Goal: Transaction & Acquisition: Purchase product/service

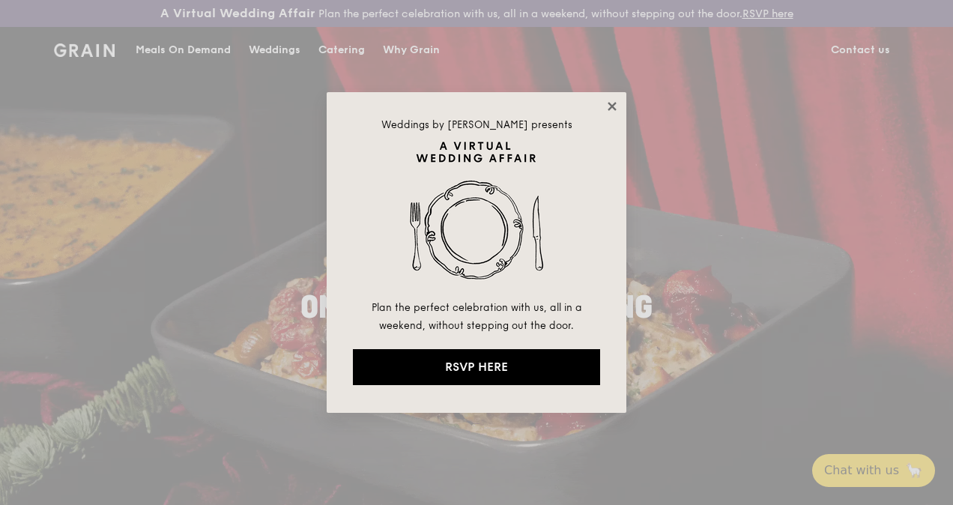
click at [613, 105] on icon at bounding box center [612, 106] width 8 height 8
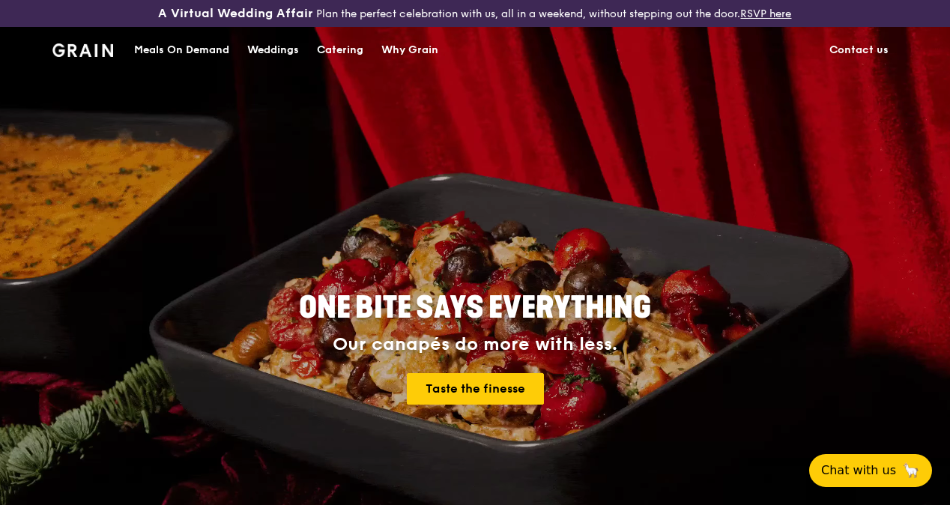
click at [339, 63] on div "Catering" at bounding box center [340, 50] width 46 height 45
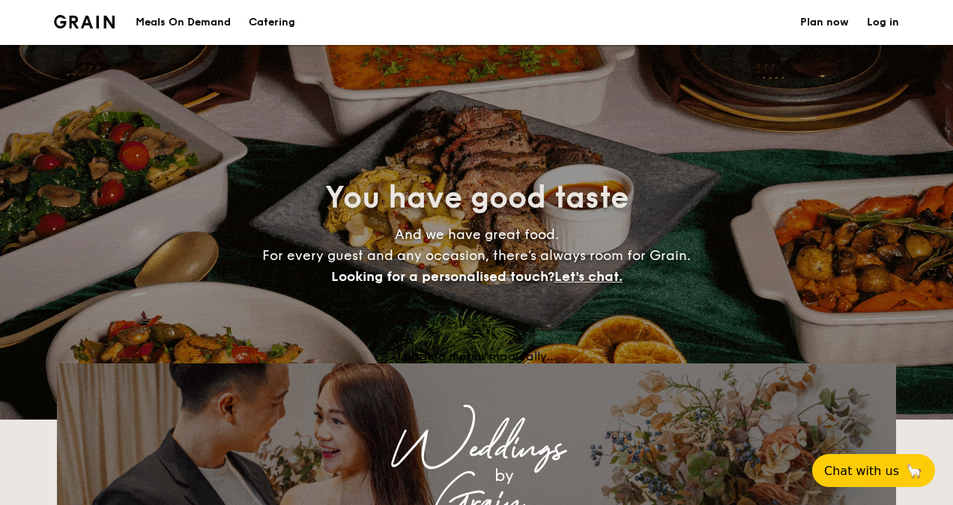
select select
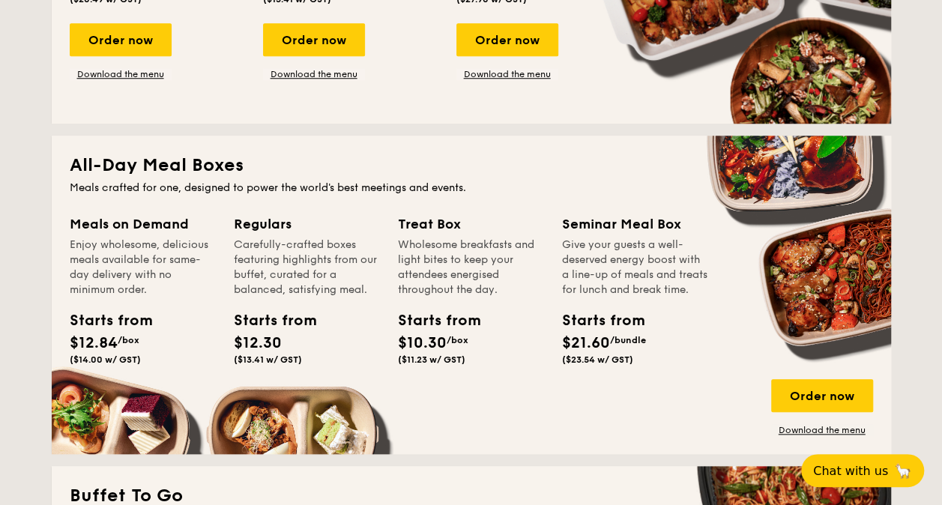
scroll to position [674, 0]
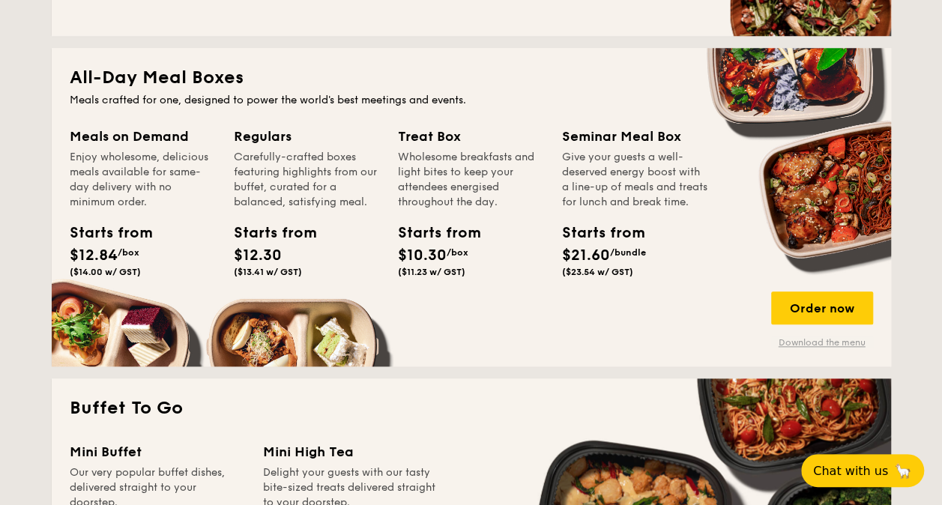
click at [834, 338] on link "Download the menu" at bounding box center [822, 342] width 102 height 12
click at [823, 298] on div "Order now" at bounding box center [822, 307] width 102 height 33
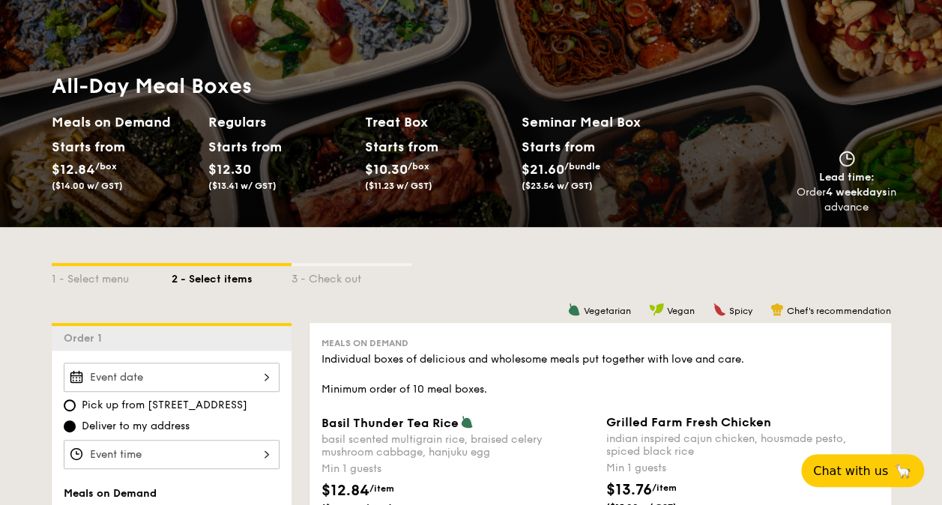
scroll to position [225, 0]
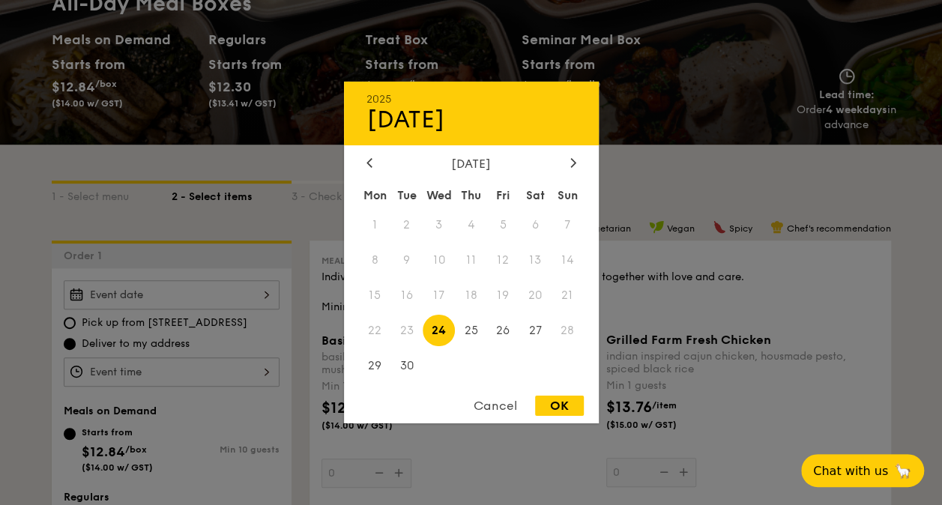
click at [261, 291] on div "2025 Sep 24 September 2025 Mon Tue Wed Thu Fri Sat Sun 1 2 3 4 5 6 7 8 9 10 11 …" at bounding box center [172, 294] width 216 height 29
click at [569, 397] on div "OK" at bounding box center [559, 406] width 49 height 20
type input "Sep 24, 2025"
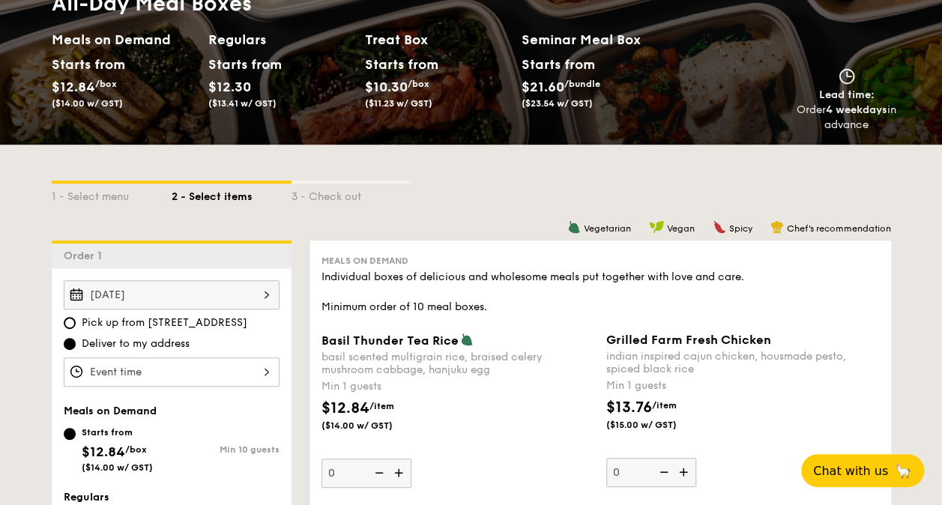
scroll to position [0, 0]
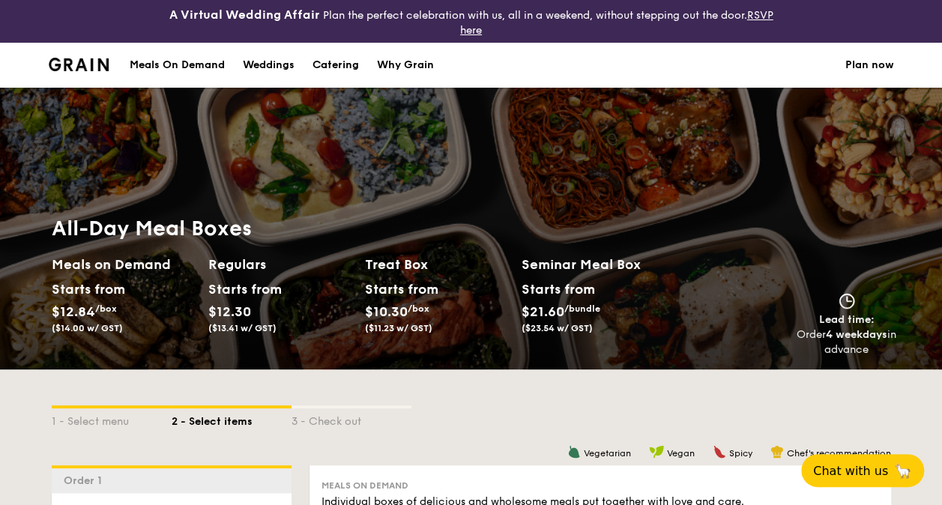
click at [185, 59] on div "Meals On Demand" at bounding box center [177, 65] width 95 height 45
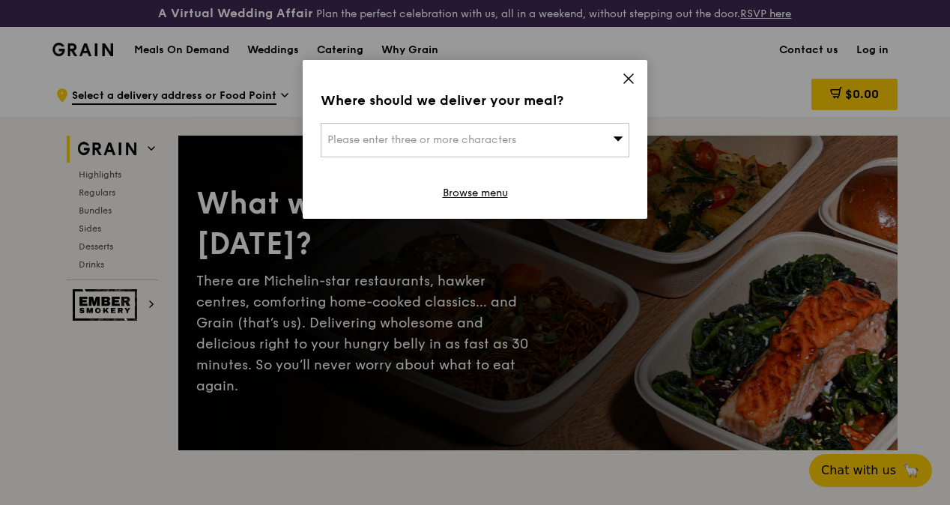
click at [507, 143] on span "Please enter three or more characters" at bounding box center [421, 139] width 189 height 13
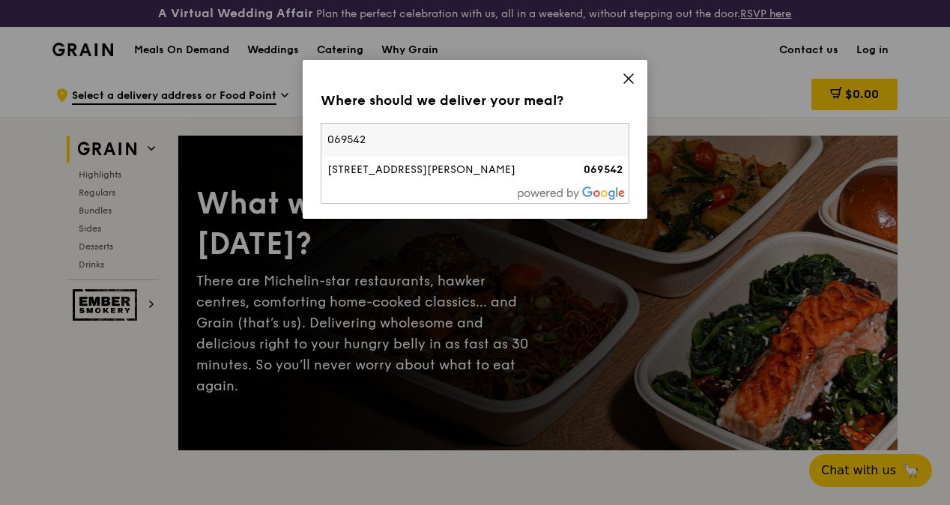
type input "069542"
click at [447, 172] on div "[STREET_ADDRESS][PERSON_NAME]" at bounding box center [438, 170] width 222 height 15
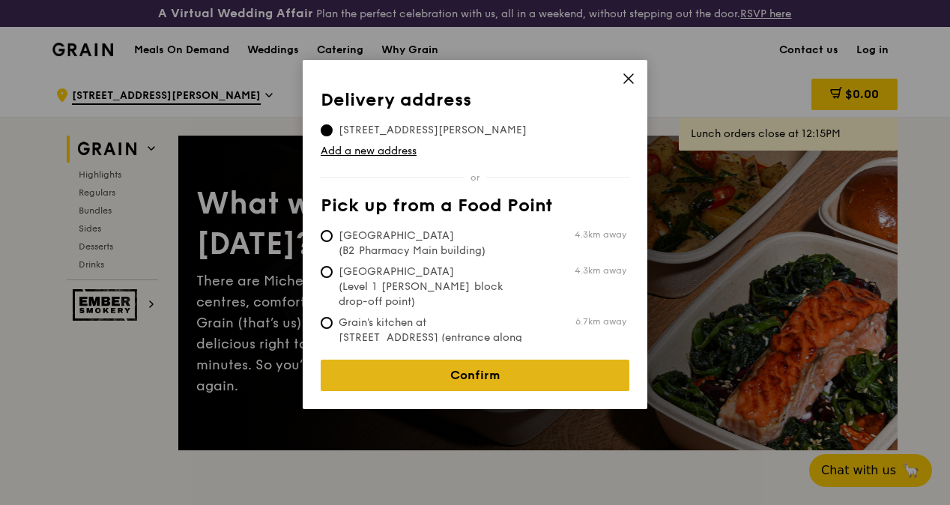
click at [471, 361] on link "Confirm" at bounding box center [475, 375] width 309 height 31
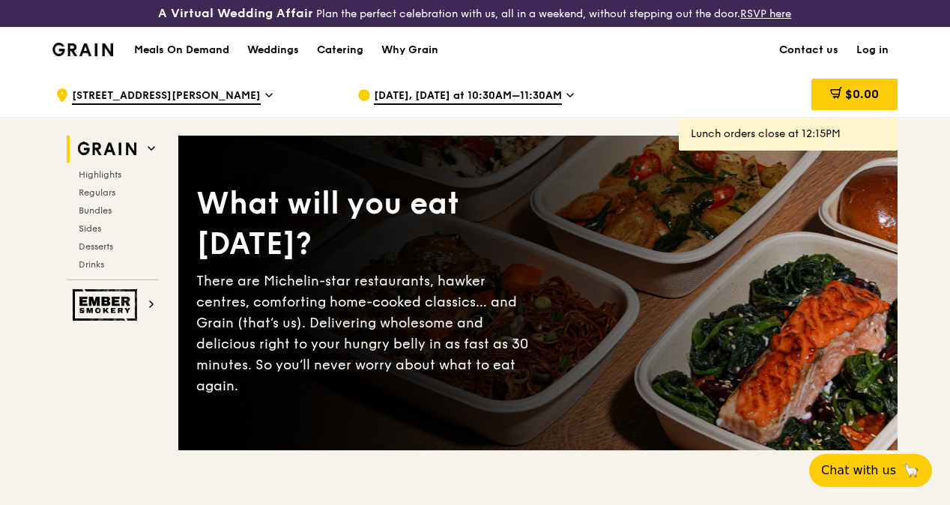
click at [428, 105] on span "[DATE], [DATE] at 10:30AM–11:30AM" at bounding box center [468, 96] width 188 height 16
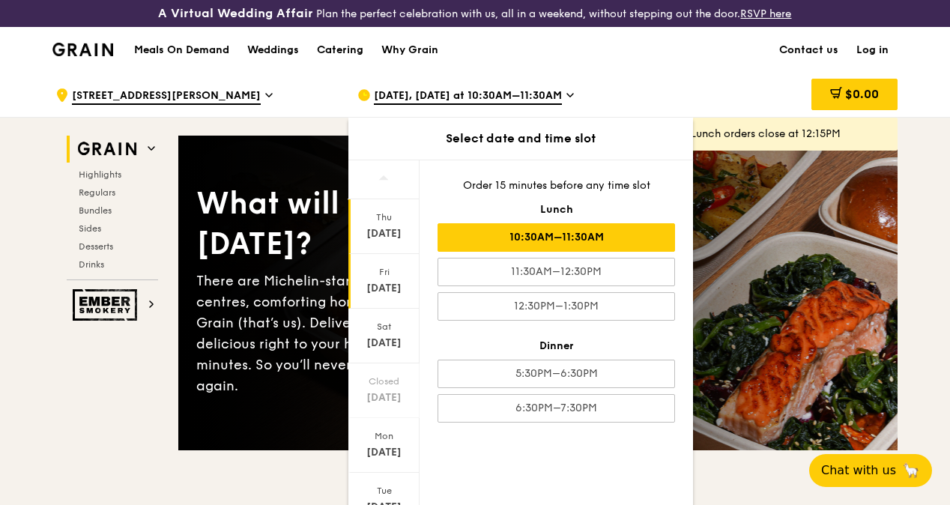
click at [376, 278] on div "Fri" at bounding box center [384, 272] width 67 height 12
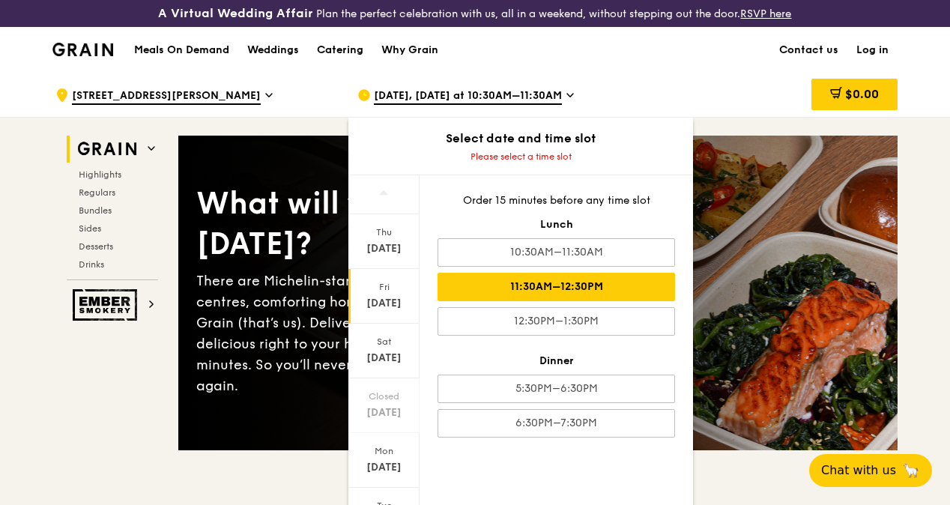
click at [583, 294] on div "11:30AM–12:30PM" at bounding box center [557, 287] width 238 height 28
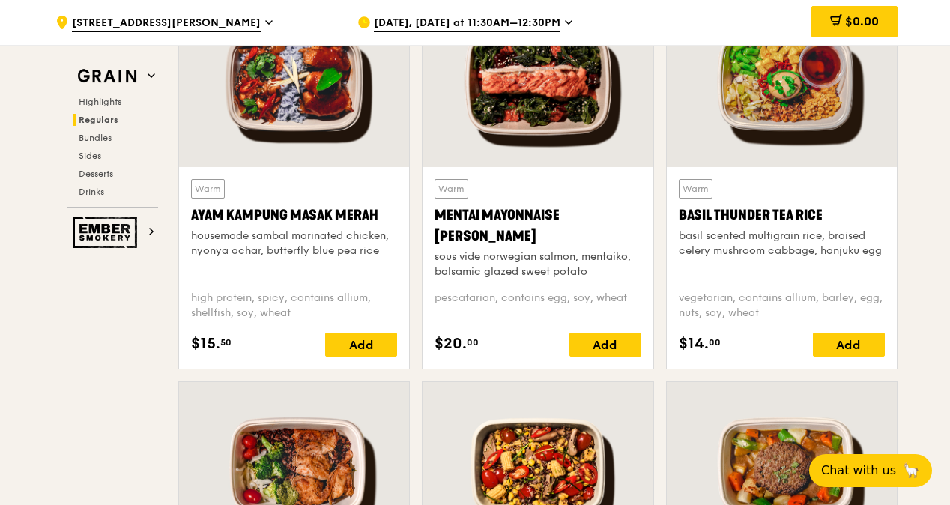
scroll to position [1349, 0]
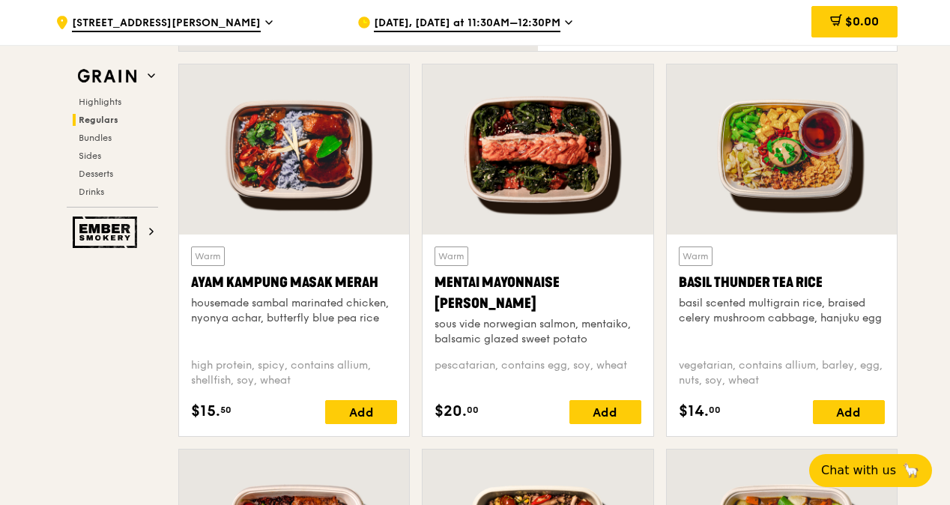
click at [353, 182] on div at bounding box center [294, 149] width 230 height 170
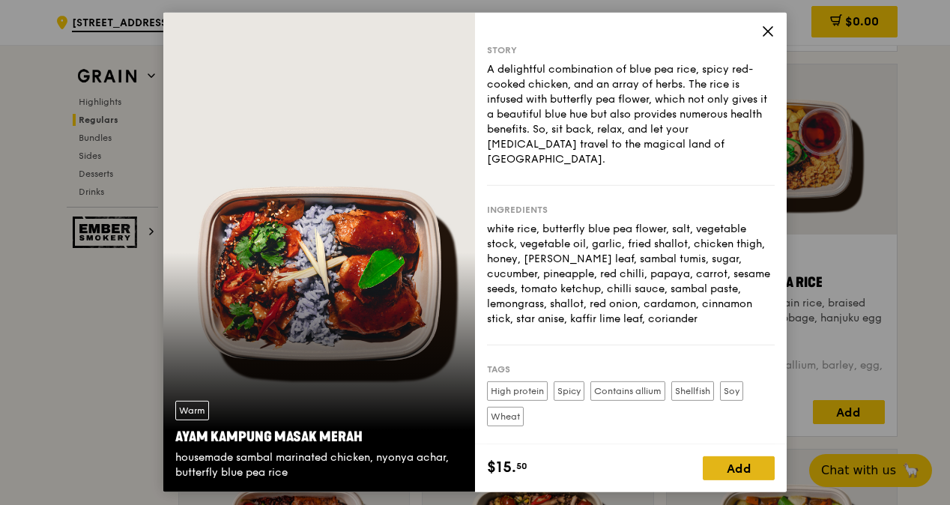
click at [752, 465] on div "Add" at bounding box center [739, 468] width 72 height 24
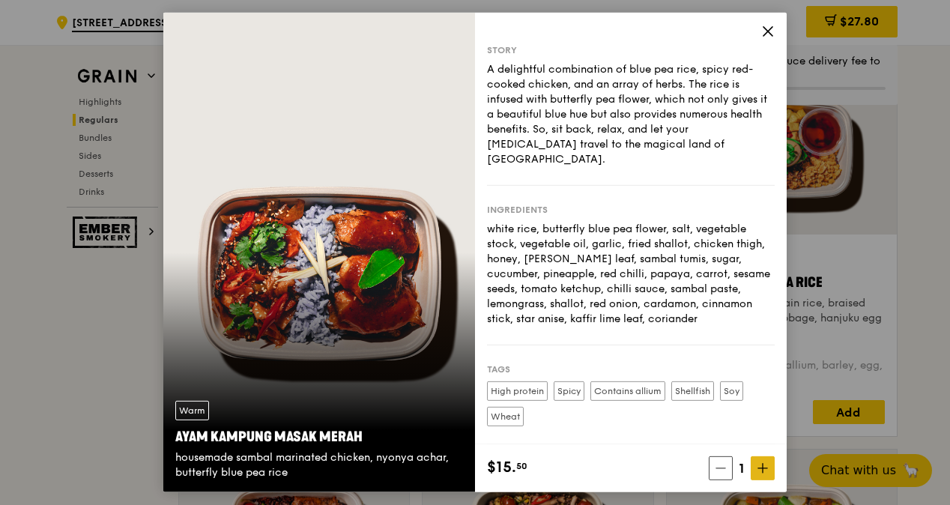
click at [772, 467] on span at bounding box center [763, 468] width 24 height 24
click at [766, 470] on icon at bounding box center [763, 468] width 10 height 10
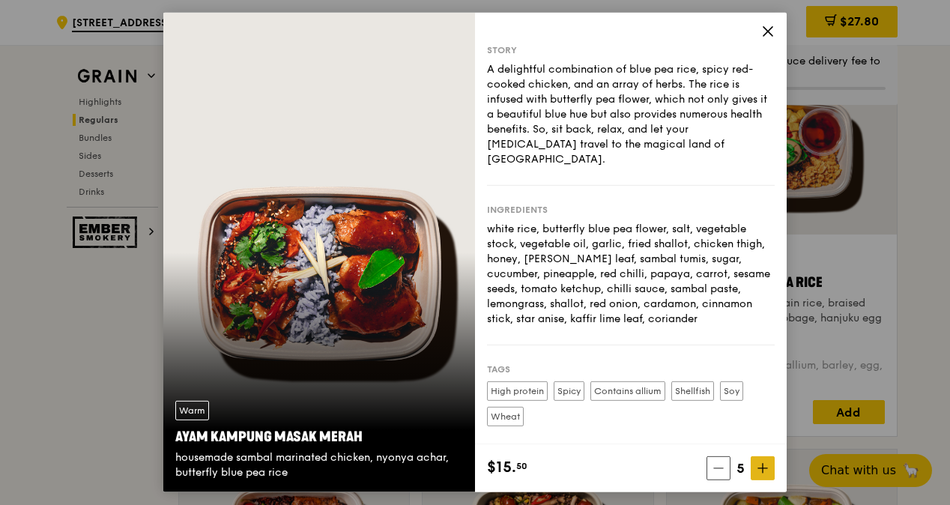
click at [766, 470] on icon at bounding box center [763, 468] width 10 height 10
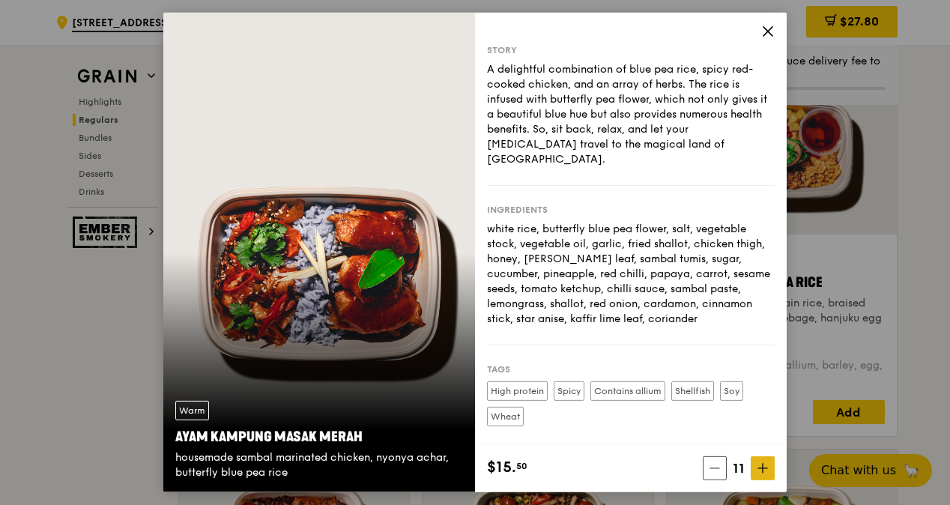
click at [766, 470] on icon at bounding box center [763, 468] width 10 height 10
click at [765, 471] on icon at bounding box center [763, 468] width 10 height 10
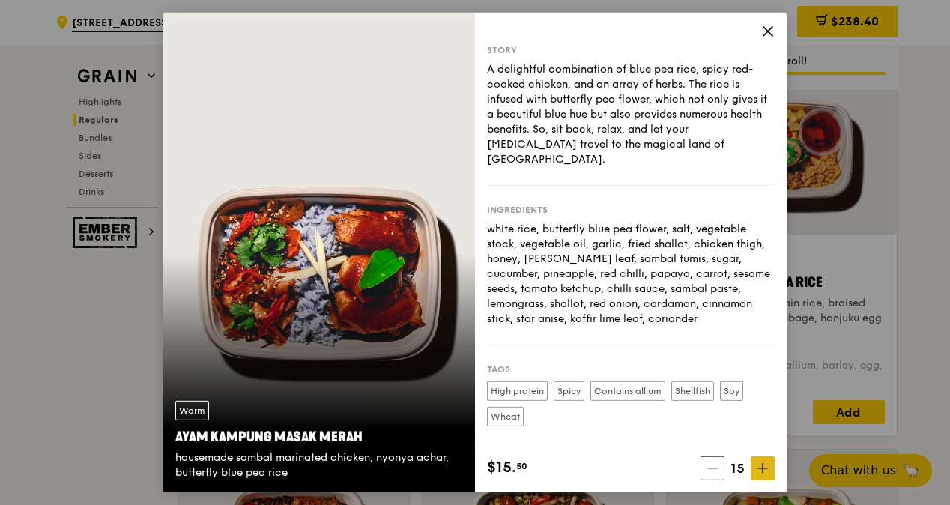
click at [767, 468] on icon at bounding box center [762, 468] width 9 height 0
click at [767, 468] on icon at bounding box center [763, 468] width 10 height 10
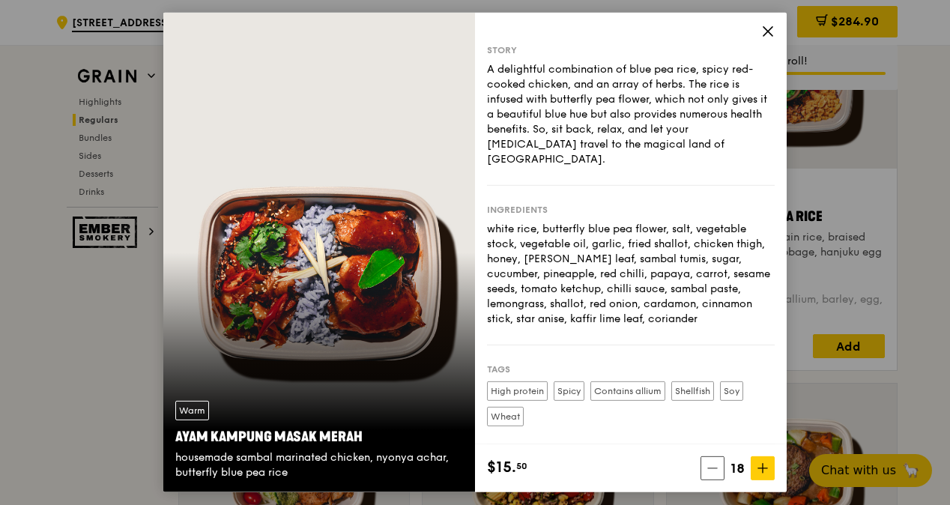
scroll to position [1499, 0]
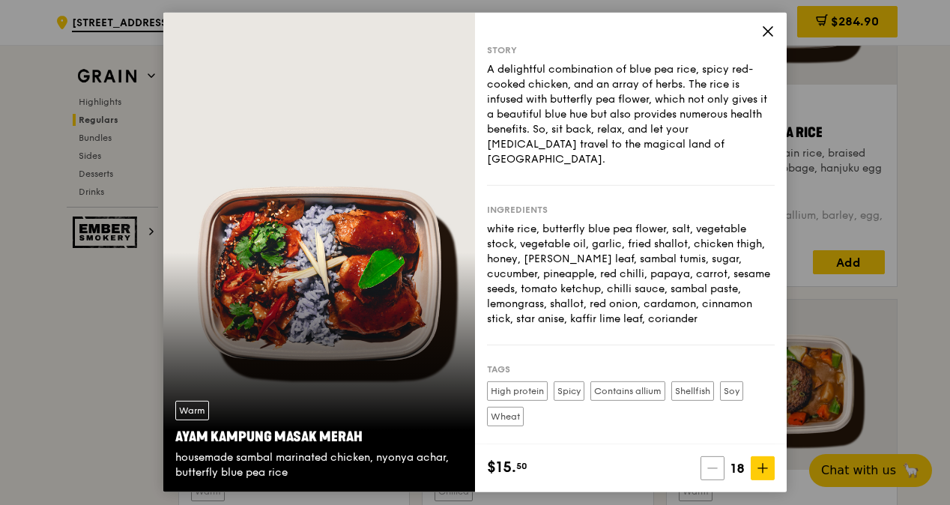
click at [716, 471] on icon at bounding box center [712, 468] width 10 height 10
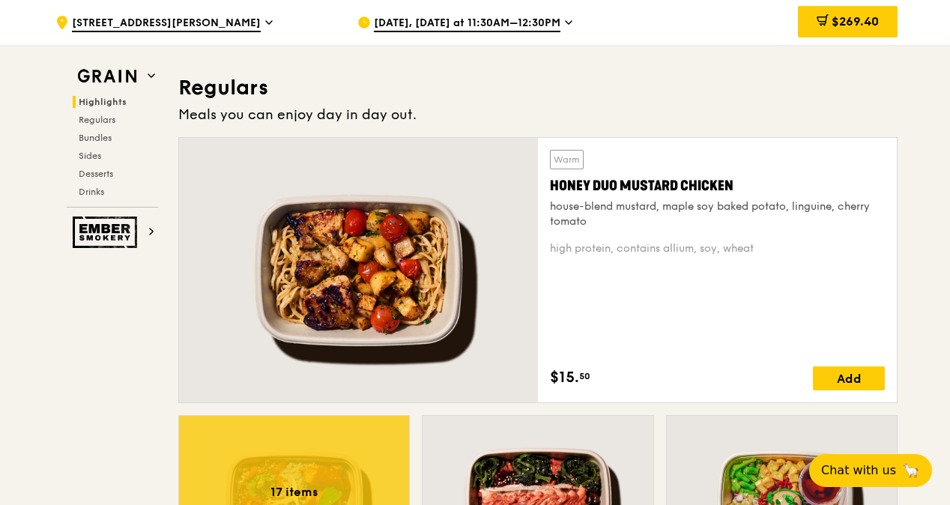
scroll to position [974, 0]
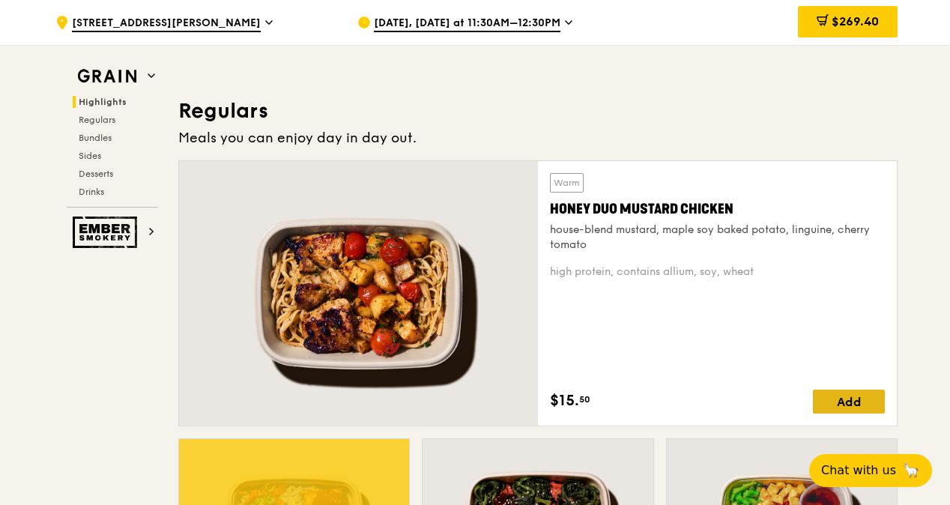
click at [842, 414] on div "Add" at bounding box center [849, 402] width 72 height 24
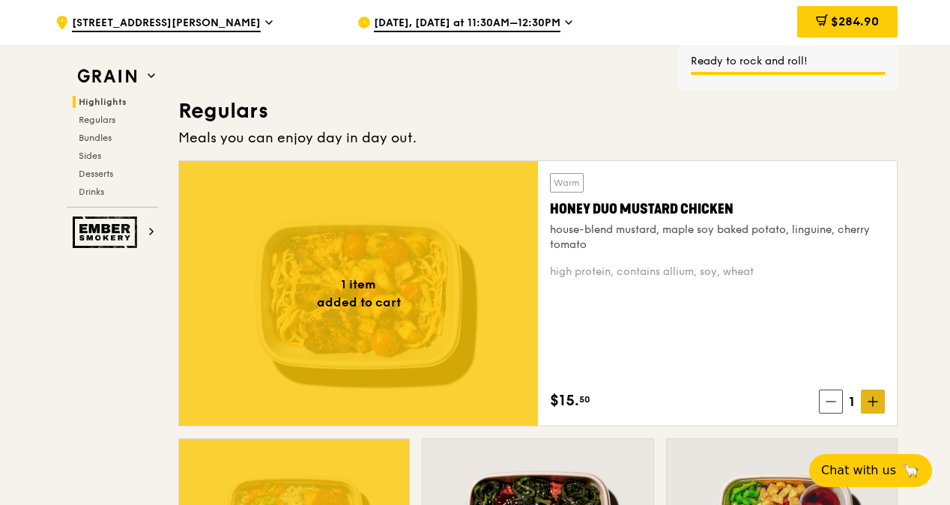
click at [877, 407] on icon at bounding box center [873, 401] width 10 height 10
click at [876, 407] on icon at bounding box center [873, 401] width 10 height 10
click at [874, 414] on span at bounding box center [873, 402] width 24 height 24
click at [872, 414] on span at bounding box center [873, 402] width 24 height 24
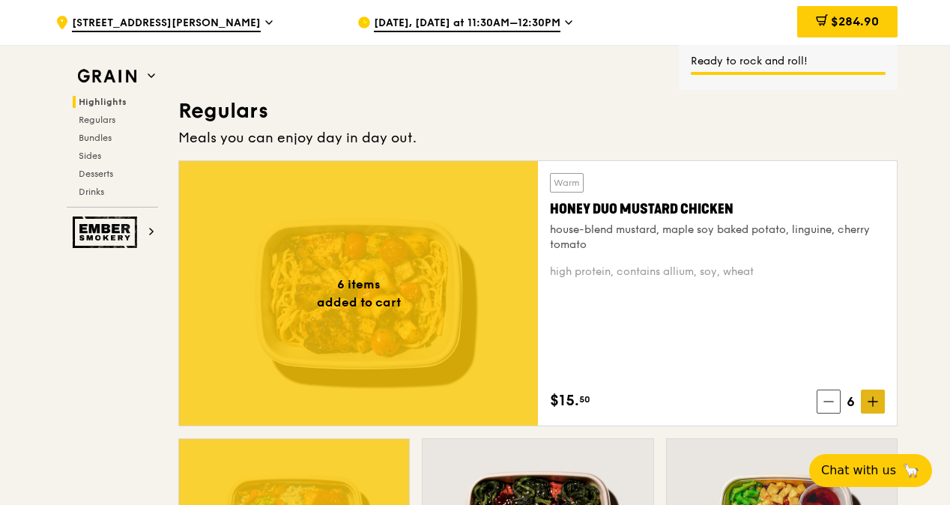
click at [871, 414] on span at bounding box center [873, 402] width 24 height 24
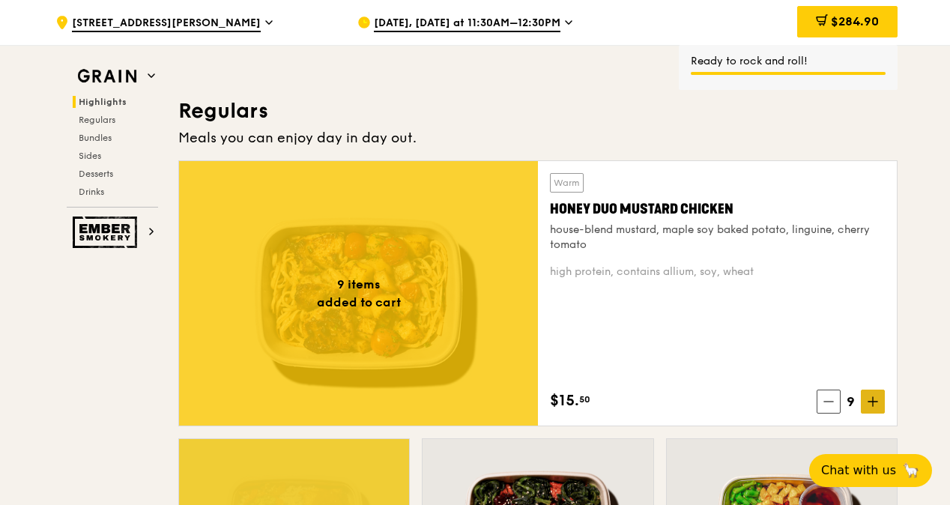
click at [871, 414] on span at bounding box center [873, 402] width 24 height 24
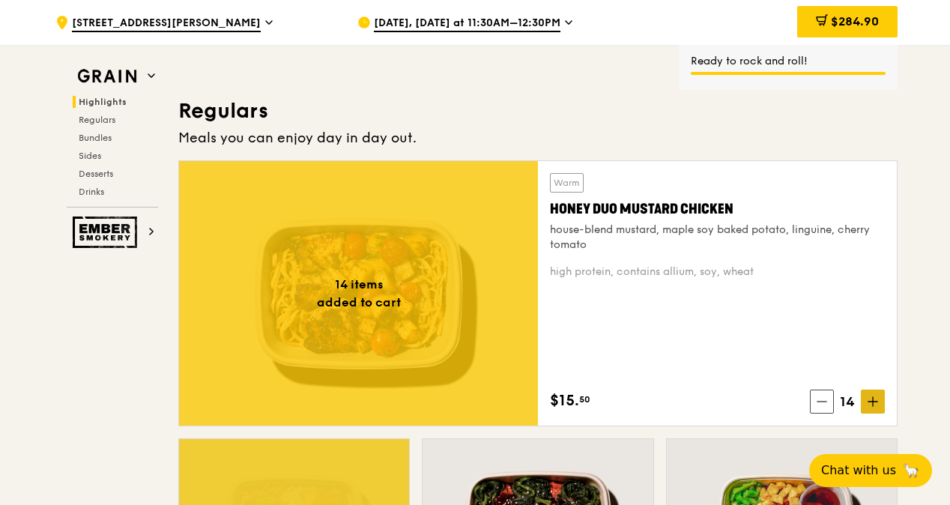
click at [871, 414] on span at bounding box center [873, 402] width 24 height 24
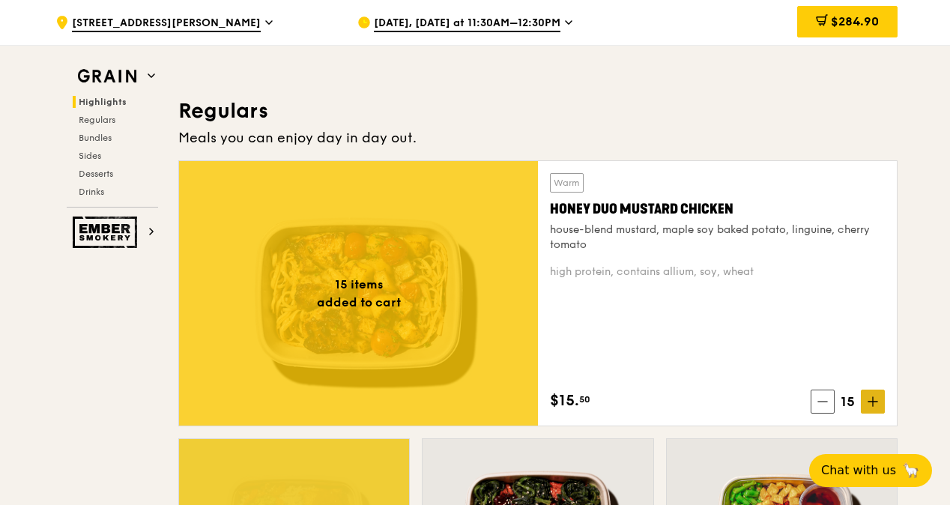
click at [871, 414] on span at bounding box center [873, 402] width 24 height 24
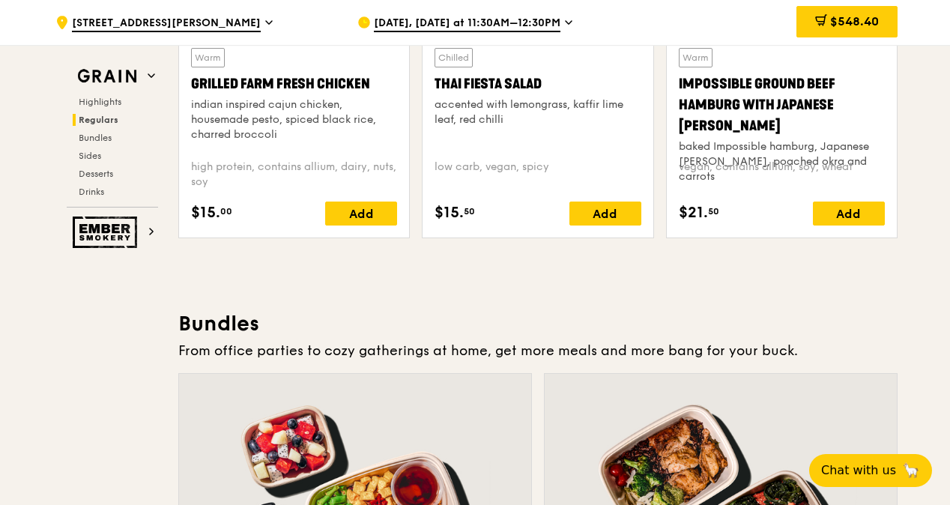
scroll to position [2098, 0]
